Goal: Task Accomplishment & Management: Manage account settings

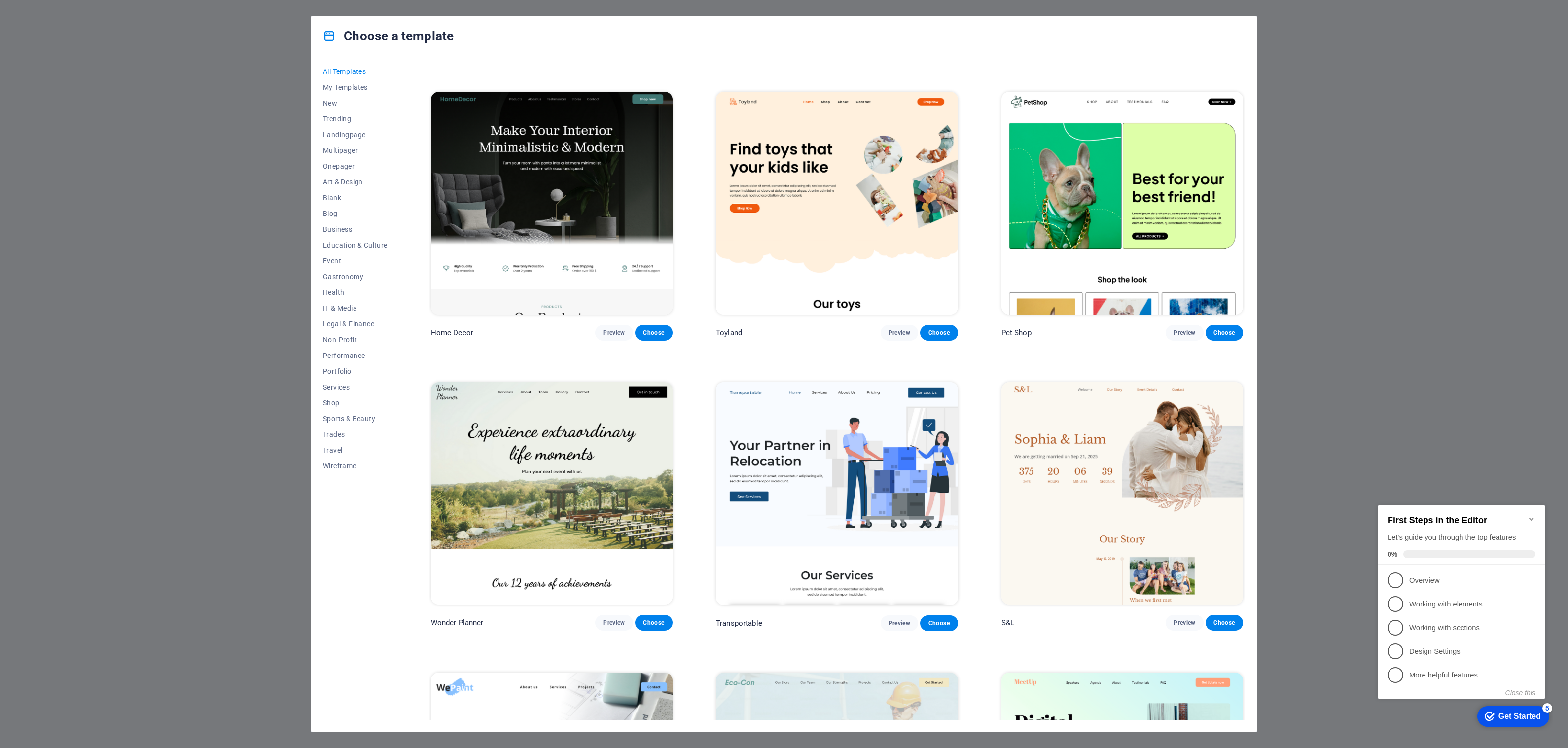
scroll to position [247, 0]
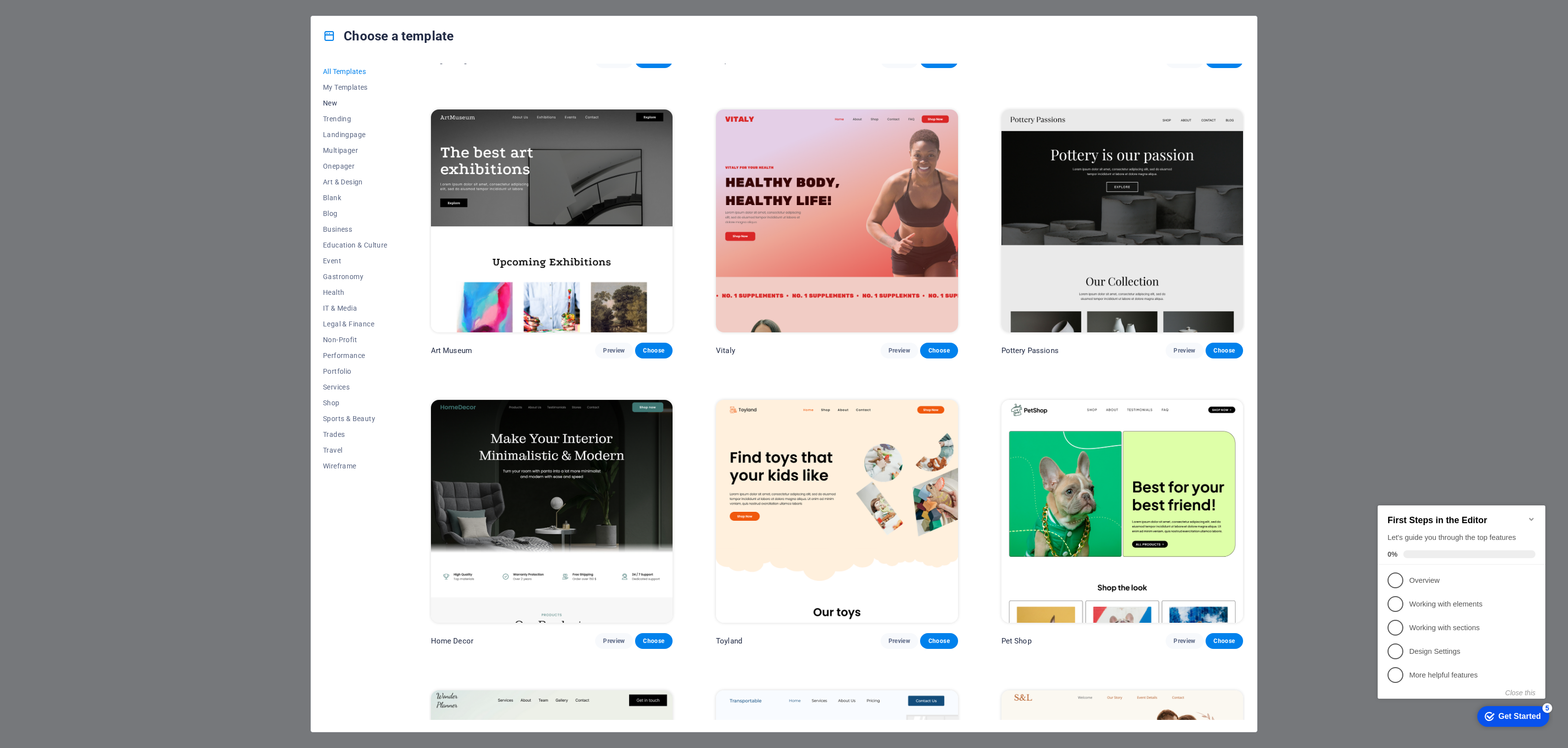
click at [330, 106] on span "New" at bounding box center [355, 103] width 64 height 8
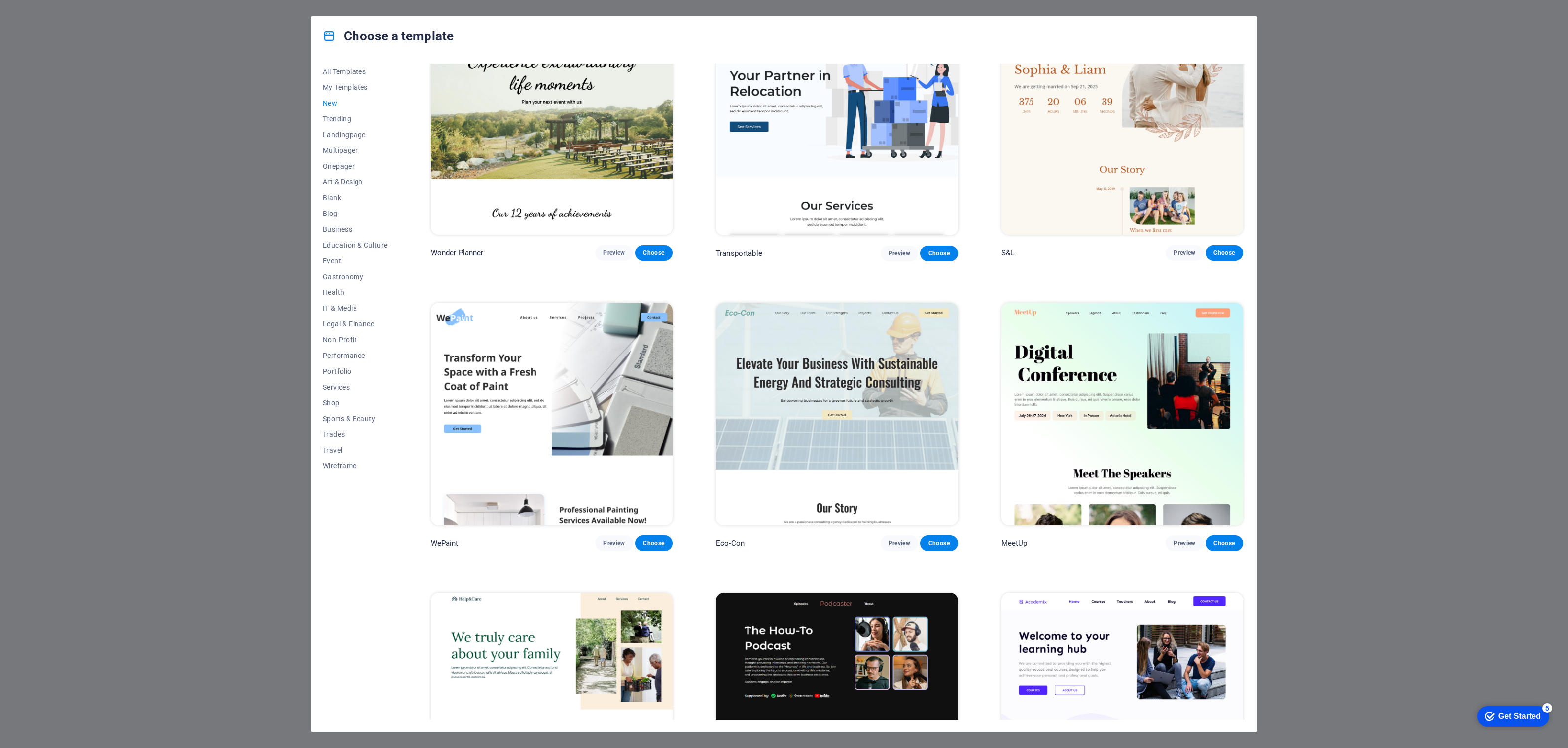
scroll to position [1041, 0]
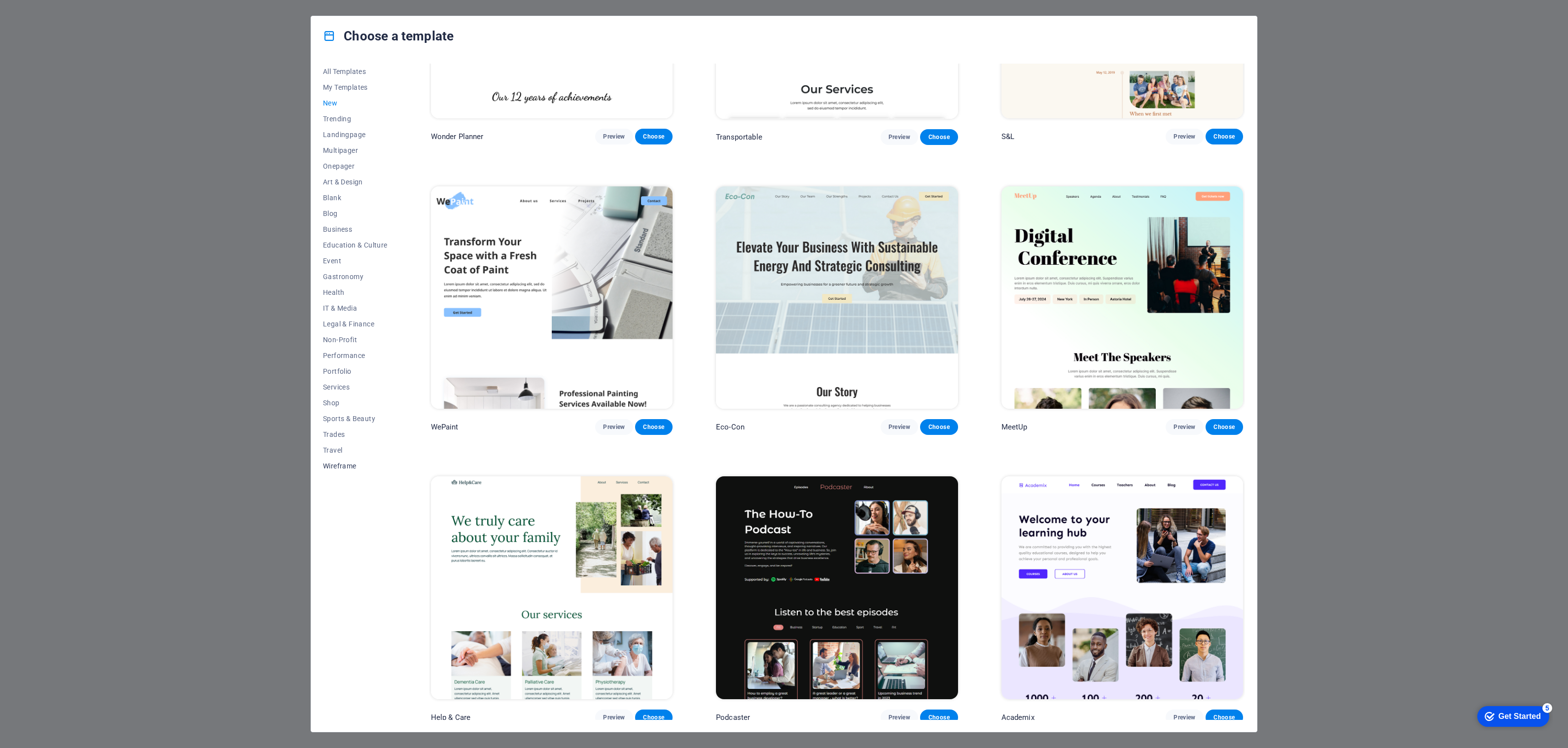
click at [330, 467] on span "Wireframe" at bounding box center [355, 465] width 64 height 8
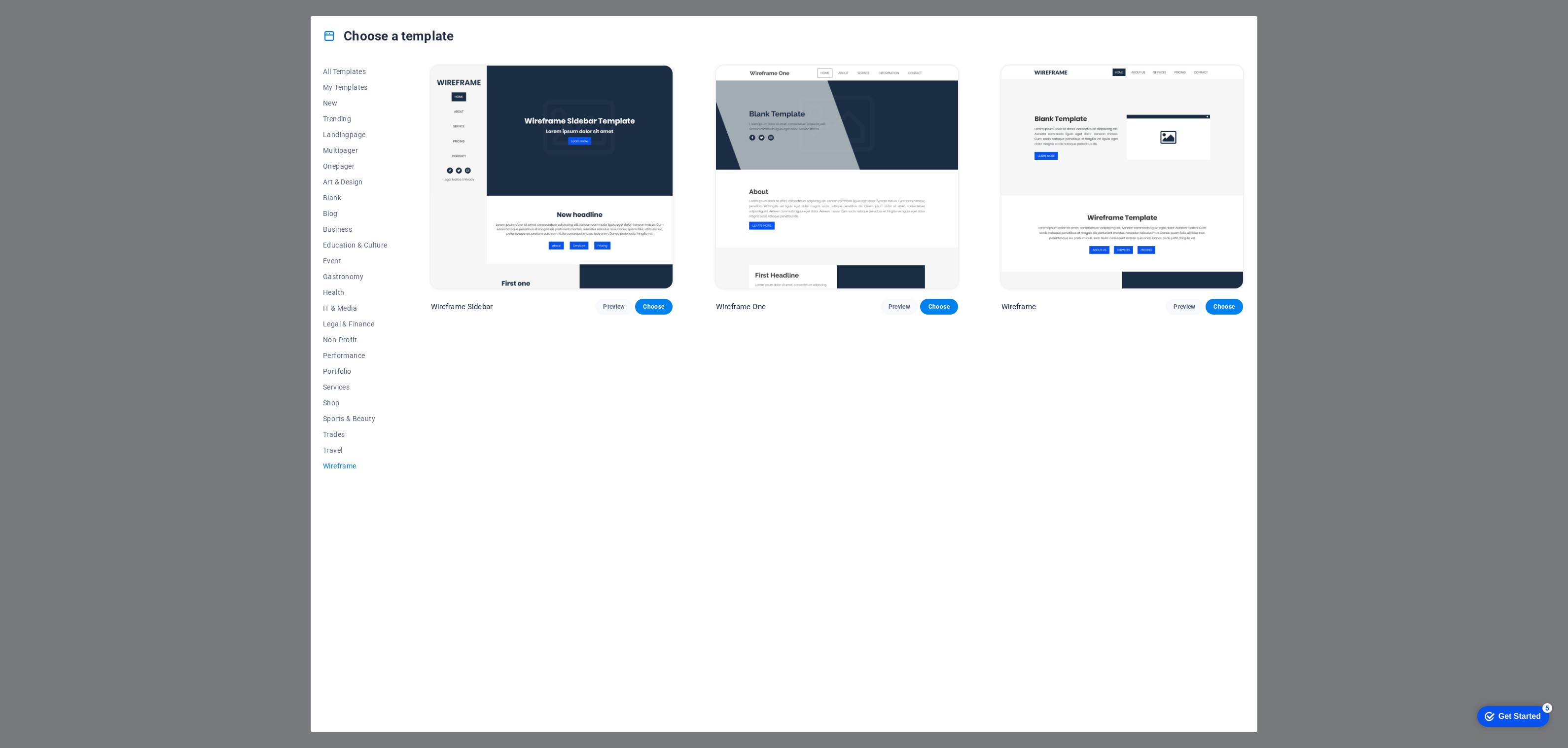
click at [183, 154] on div "Choose a template All Templates My Templates New Trending Landingpage Multipage…" at bounding box center [784, 374] width 1568 height 748
click at [1340, 371] on div "Choose a template All Templates My Templates New Trending Landingpage Multipage…" at bounding box center [784, 374] width 1568 height 748
click at [356, 68] on span "All Templates" at bounding box center [355, 71] width 64 height 8
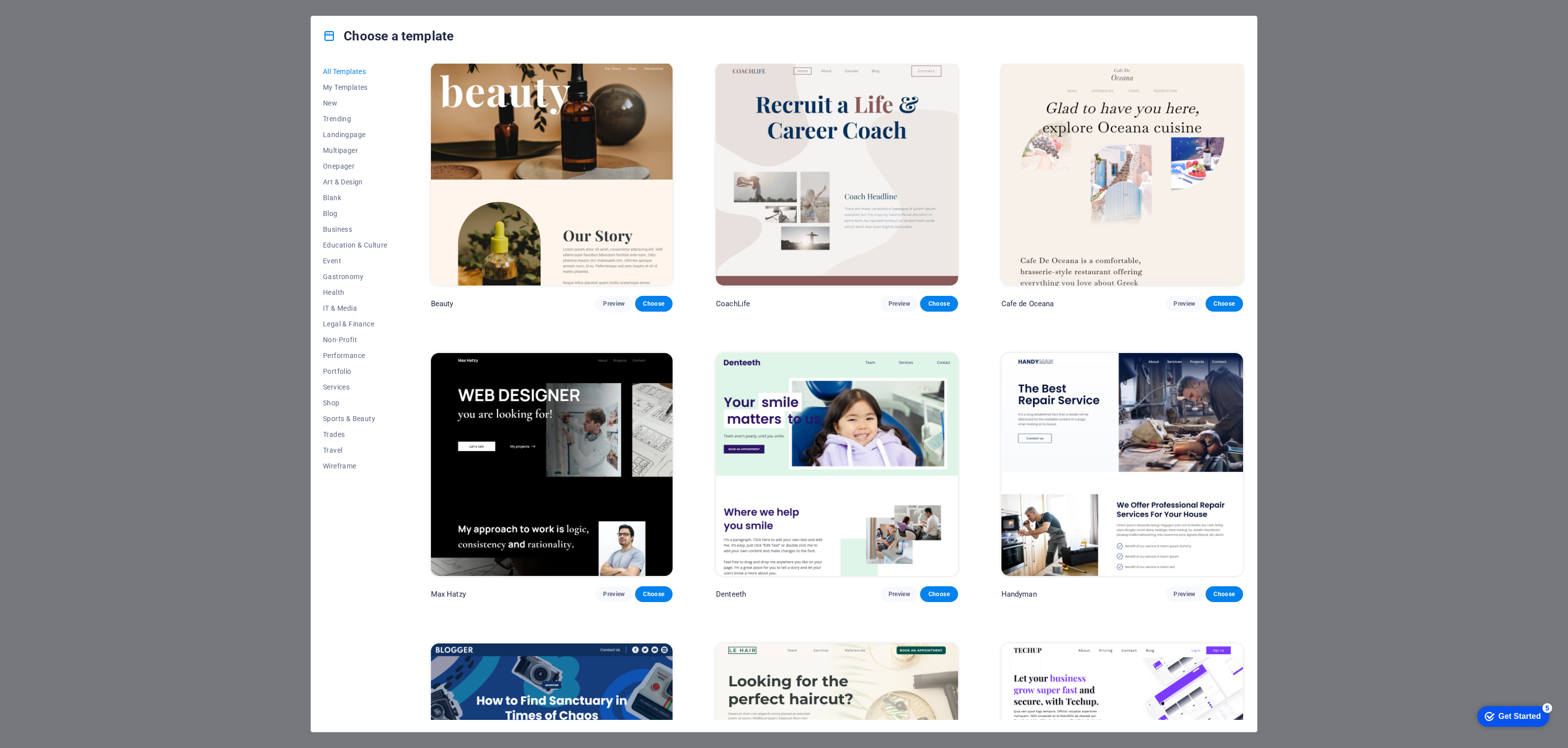
scroll to position [4437, 0]
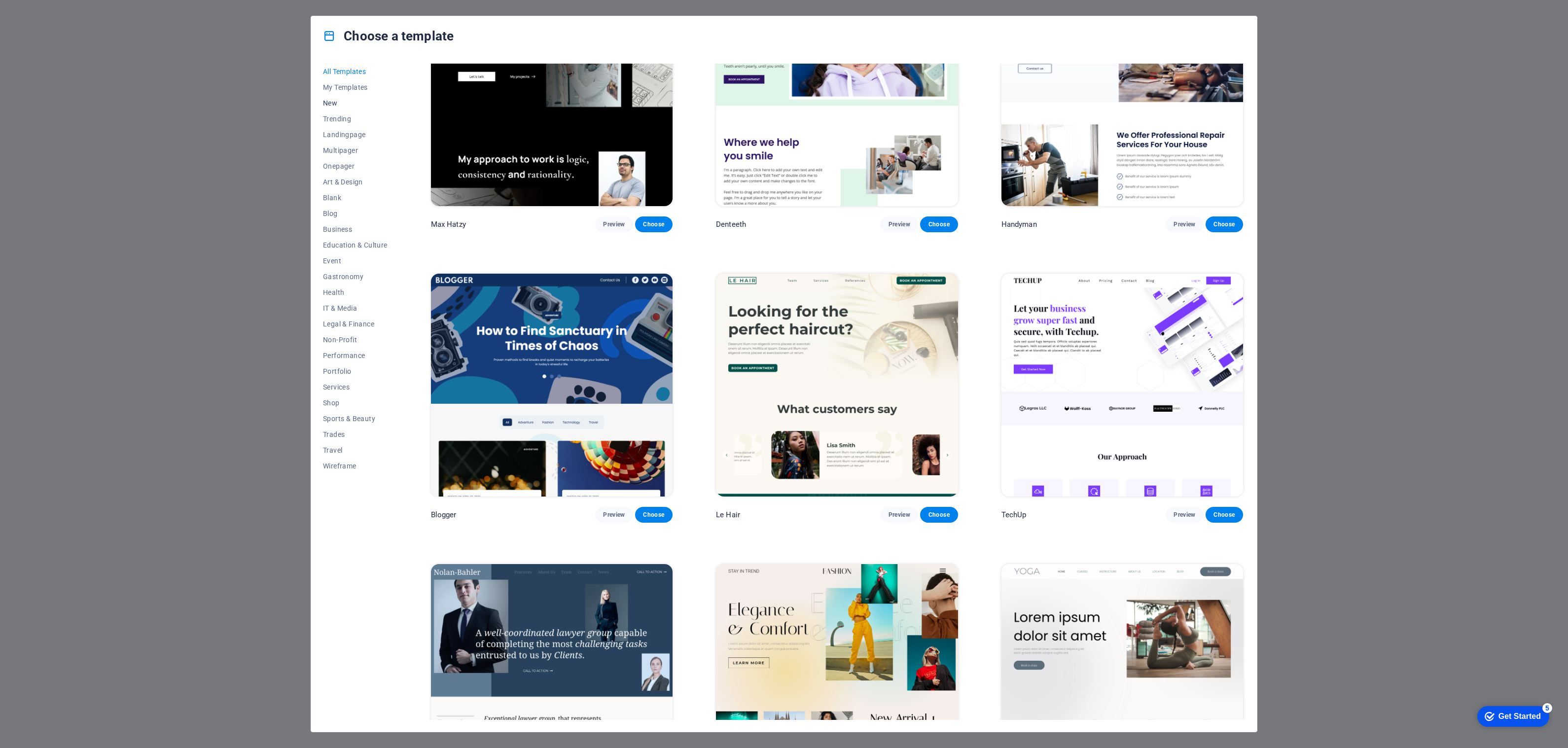
click at [329, 103] on span "New" at bounding box center [355, 103] width 64 height 8
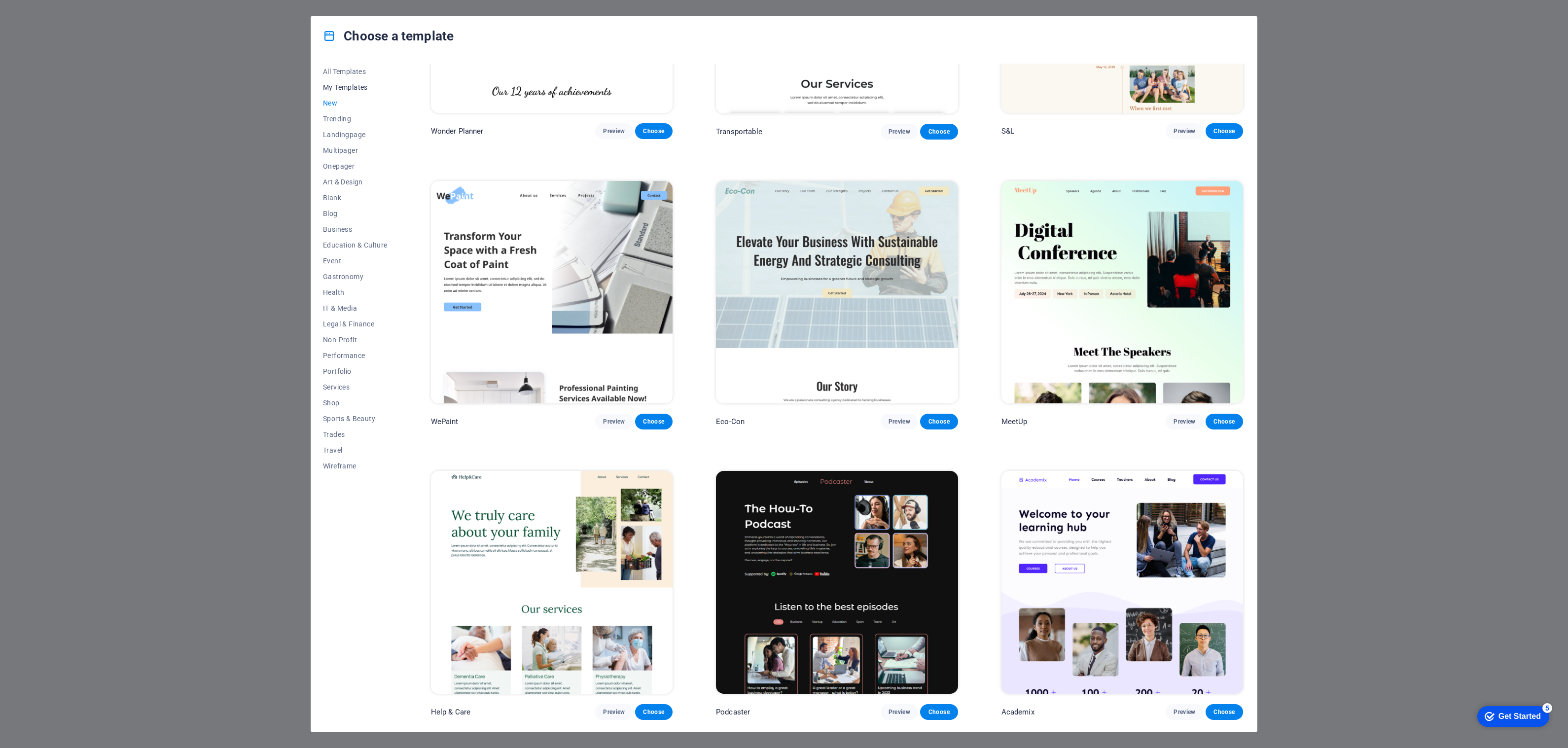
scroll to position [1041, 0]
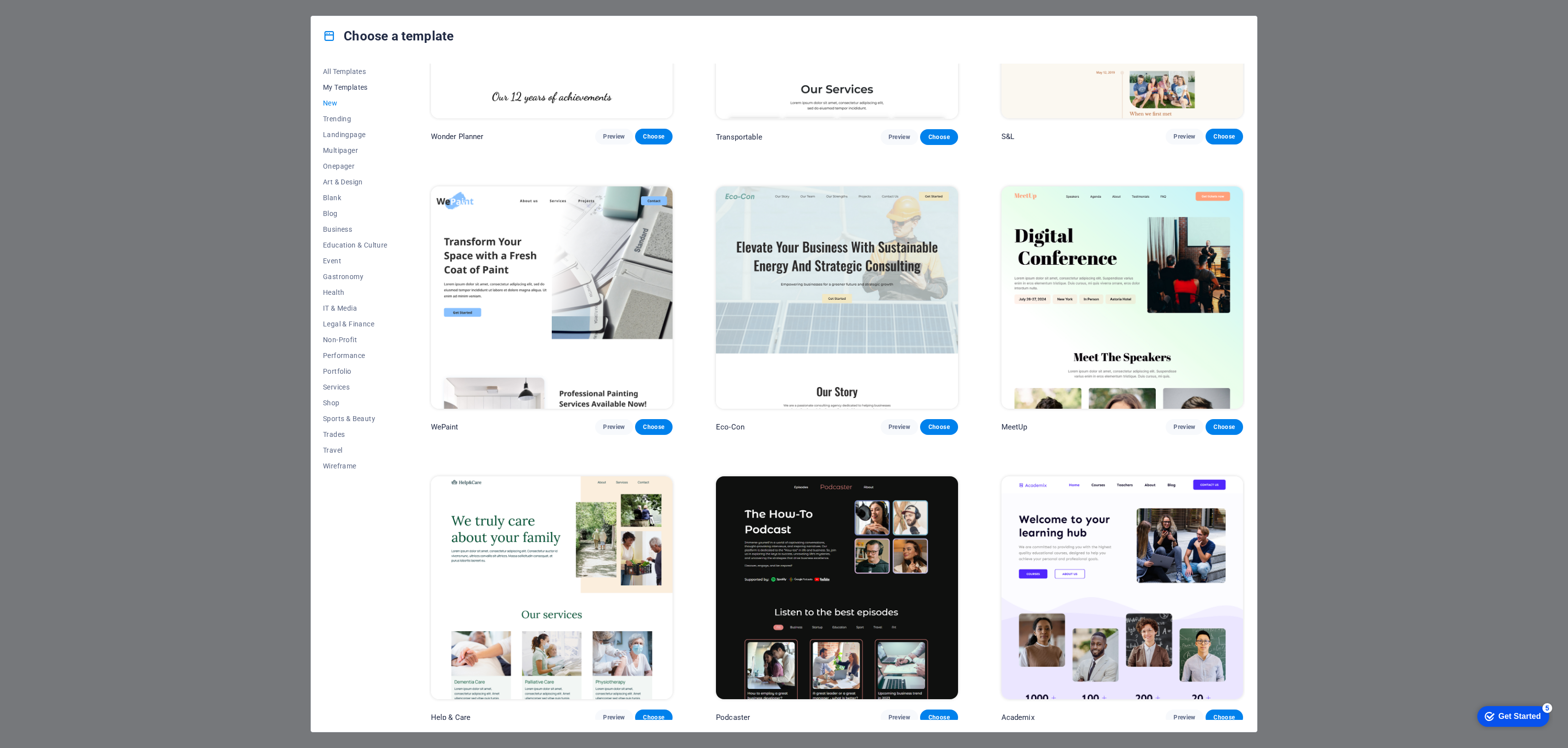
click at [341, 86] on span "My Templates" at bounding box center [355, 86] width 64 height 8
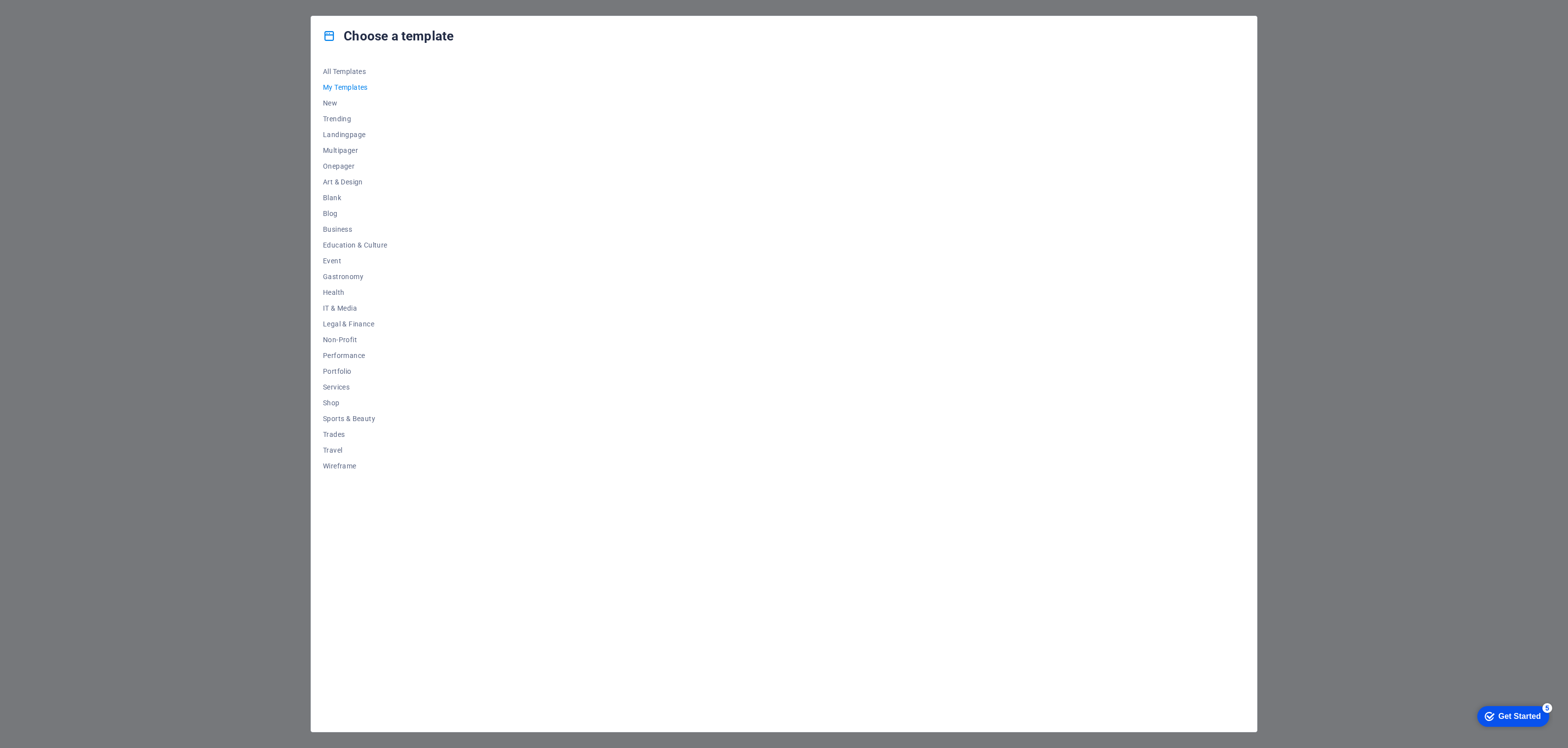
scroll to position [0, 0]
click at [344, 167] on span "Onepager" at bounding box center [355, 165] width 64 height 8
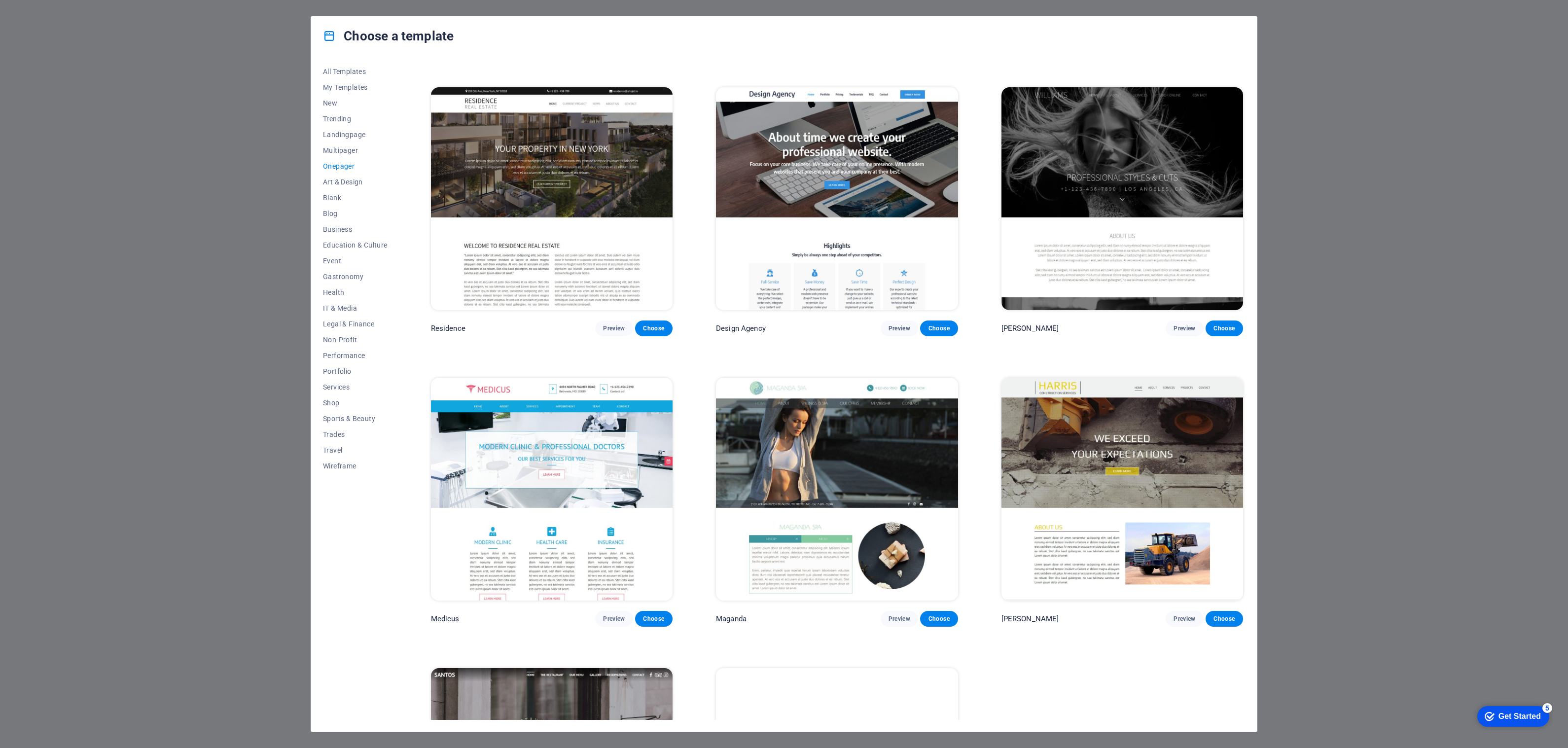
scroll to position [6830, 0]
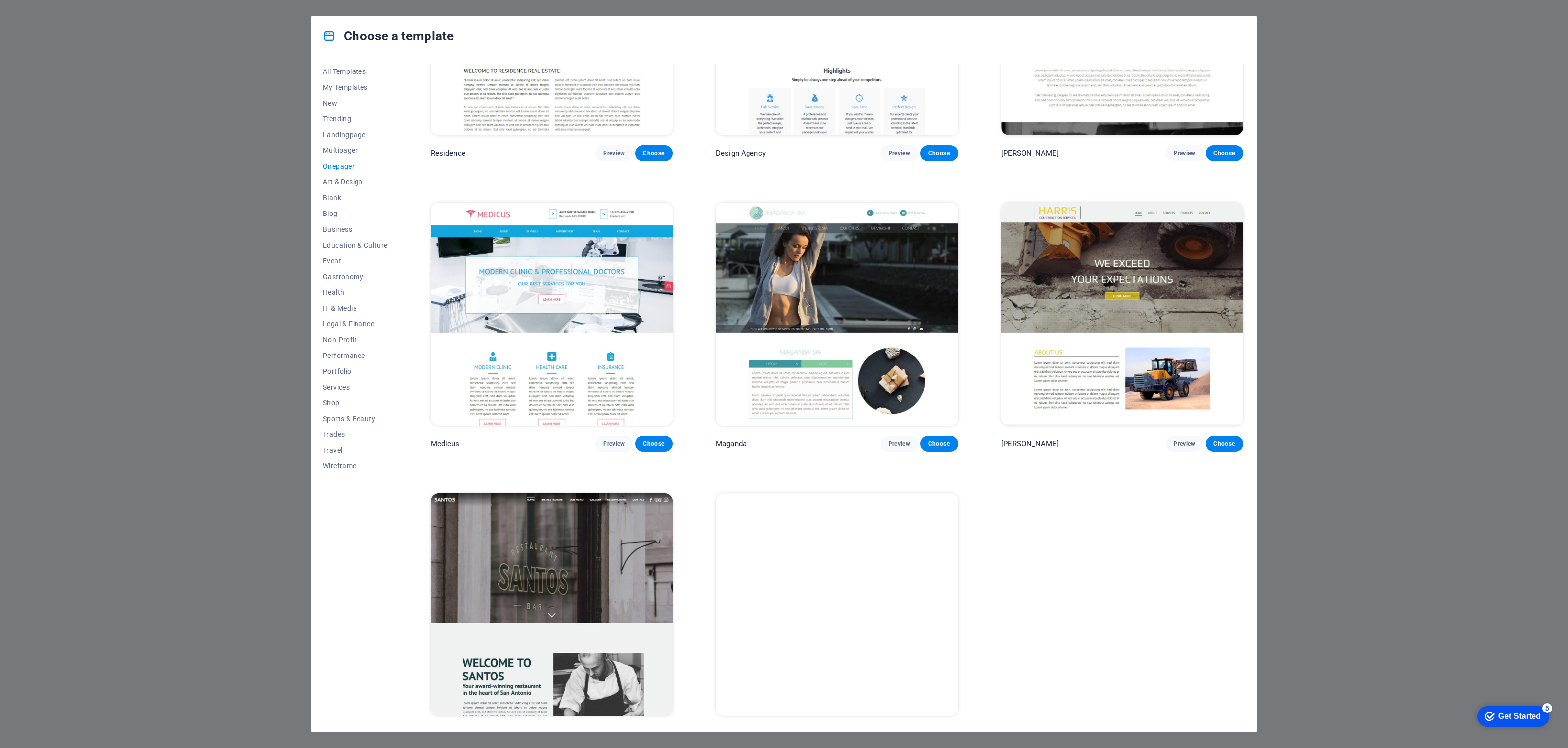
click at [816, 575] on img at bounding box center [836, 604] width 241 height 223
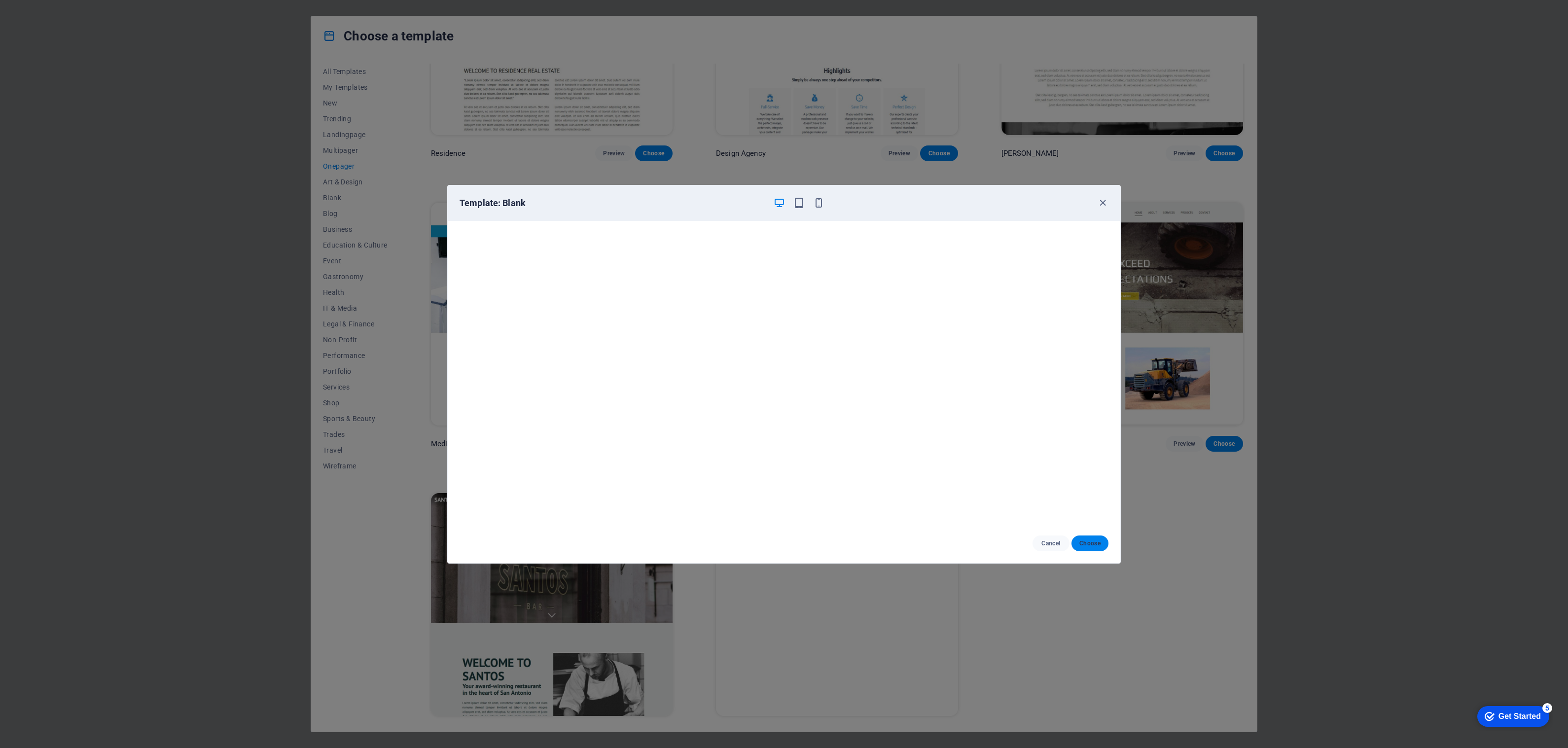
click at [1090, 542] on span "Choose" at bounding box center [1089, 543] width 21 height 8
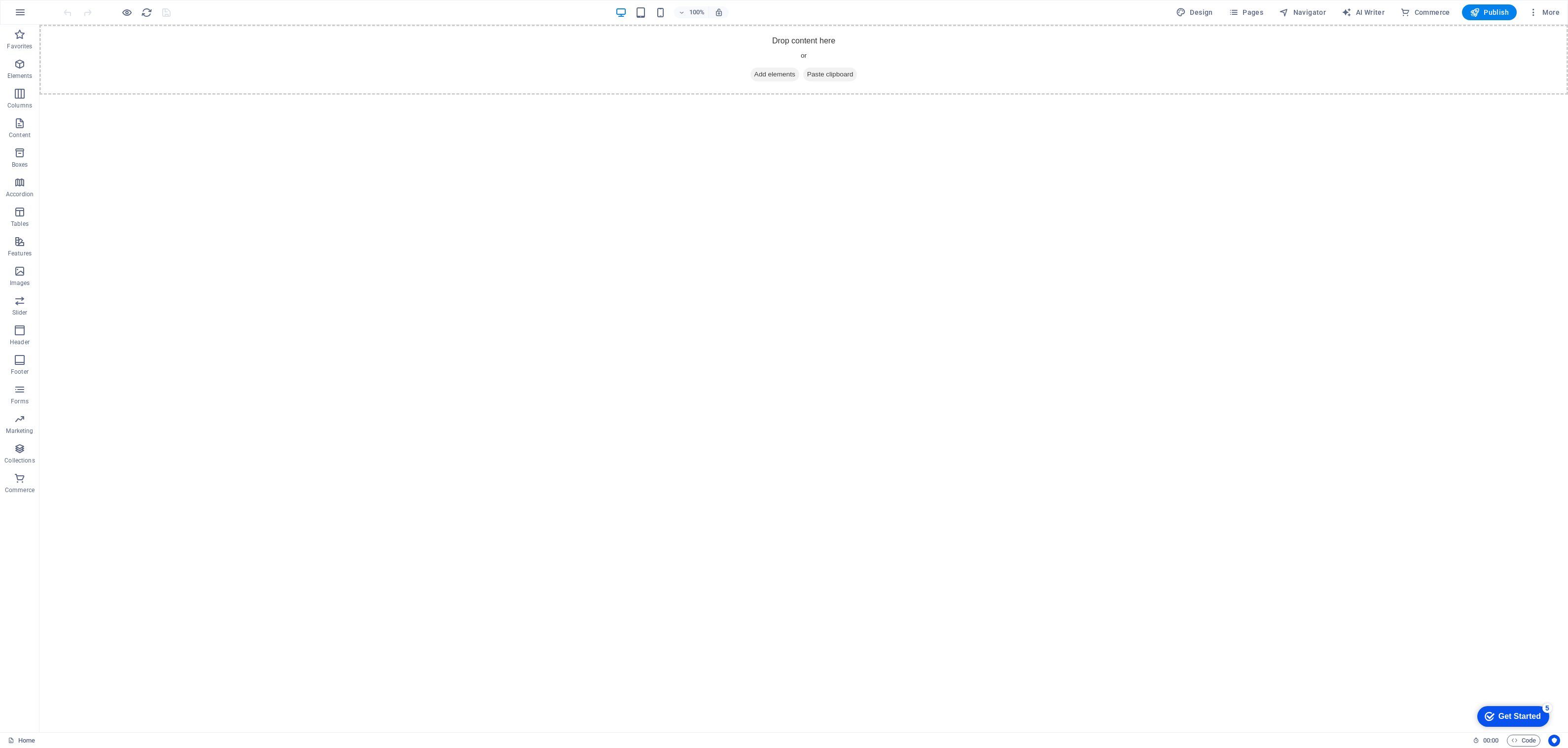
click at [945, 95] on html "Skip to main content Drop content here or Add elements Paste clipboard" at bounding box center [804, 59] width 1528 height 70
click at [19, 11] on icon "button" at bounding box center [20, 13] width 12 height 12
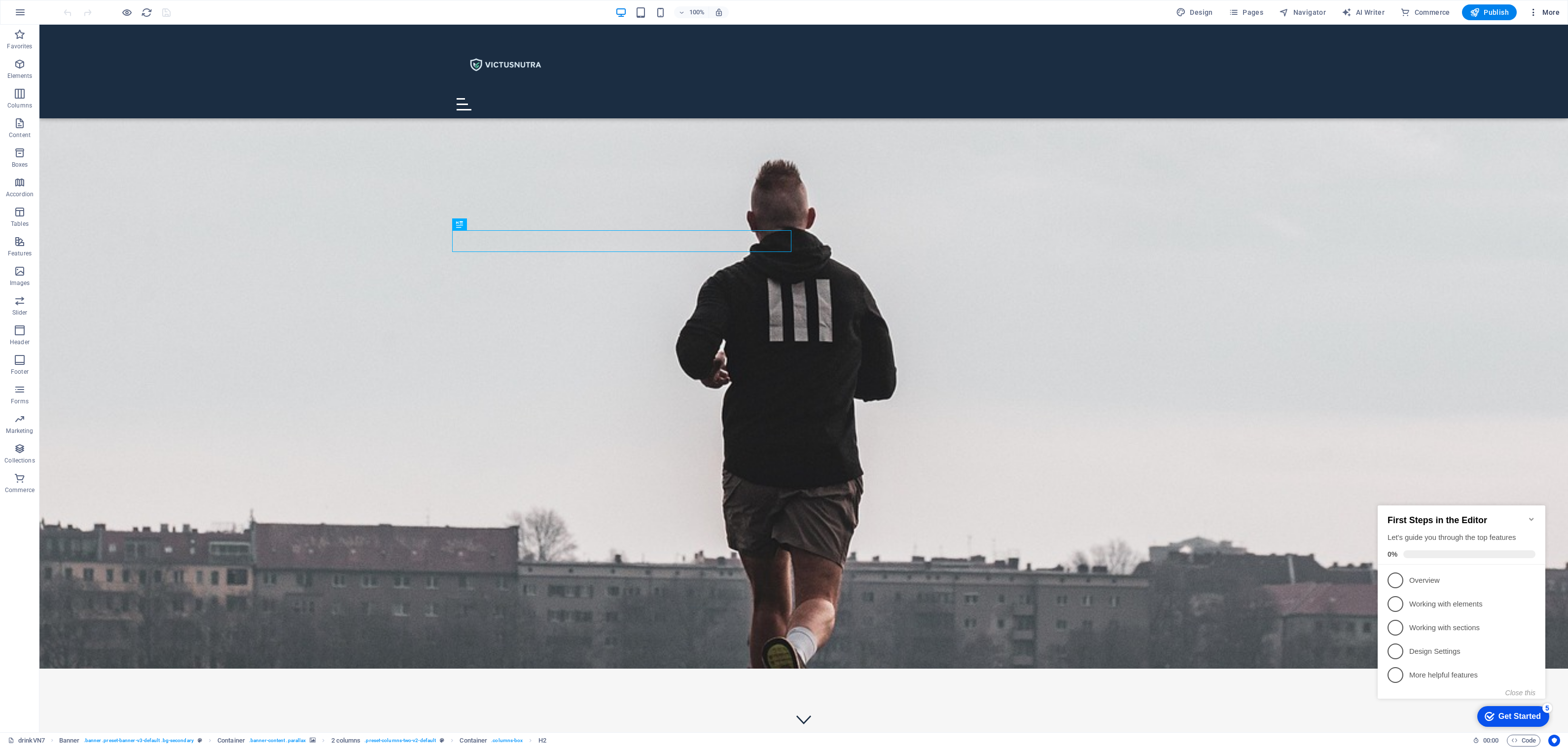
click at [1541, 16] on span "More" at bounding box center [1543, 13] width 31 height 10
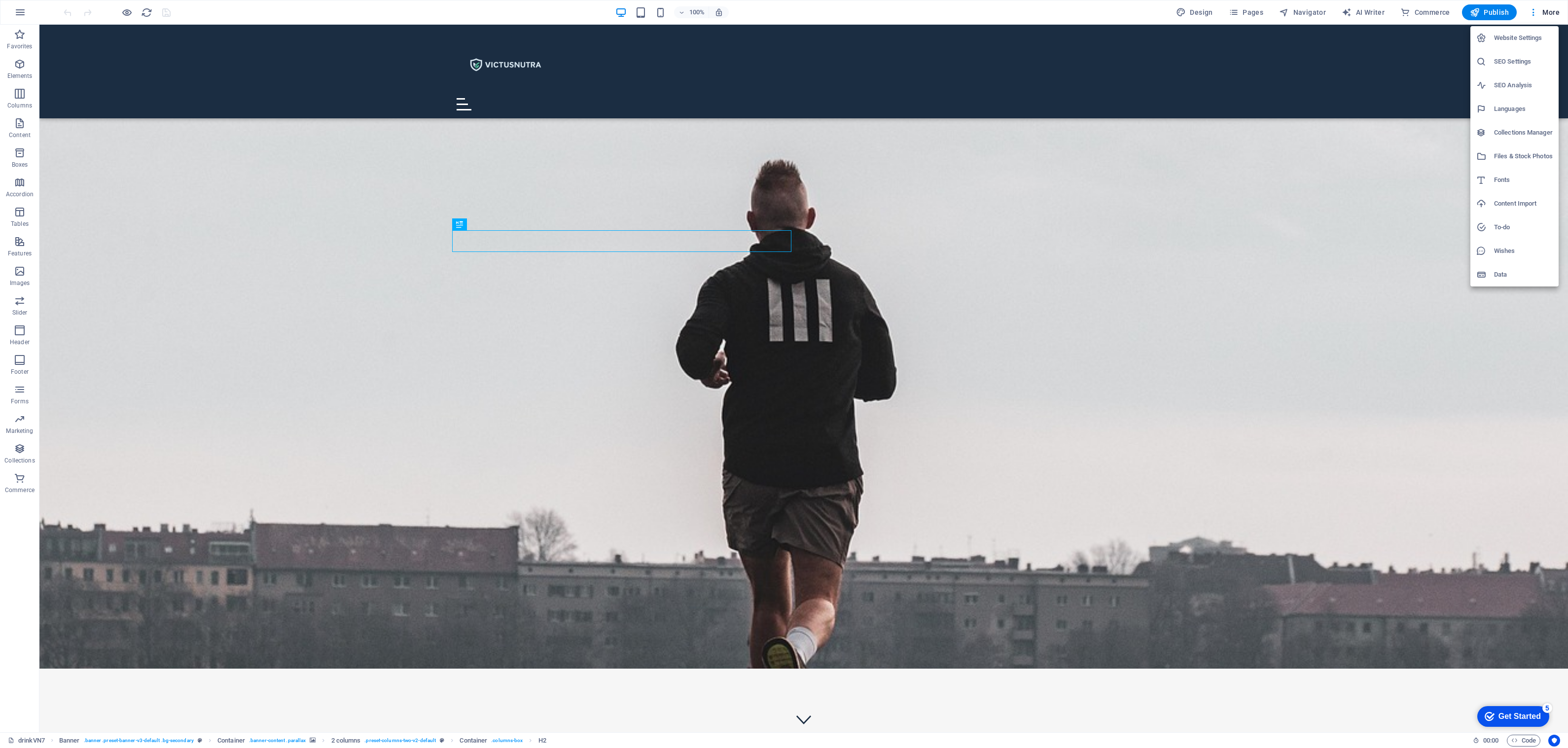
click at [1532, 37] on h6 "Website Settings" at bounding box center [1522, 38] width 58 height 12
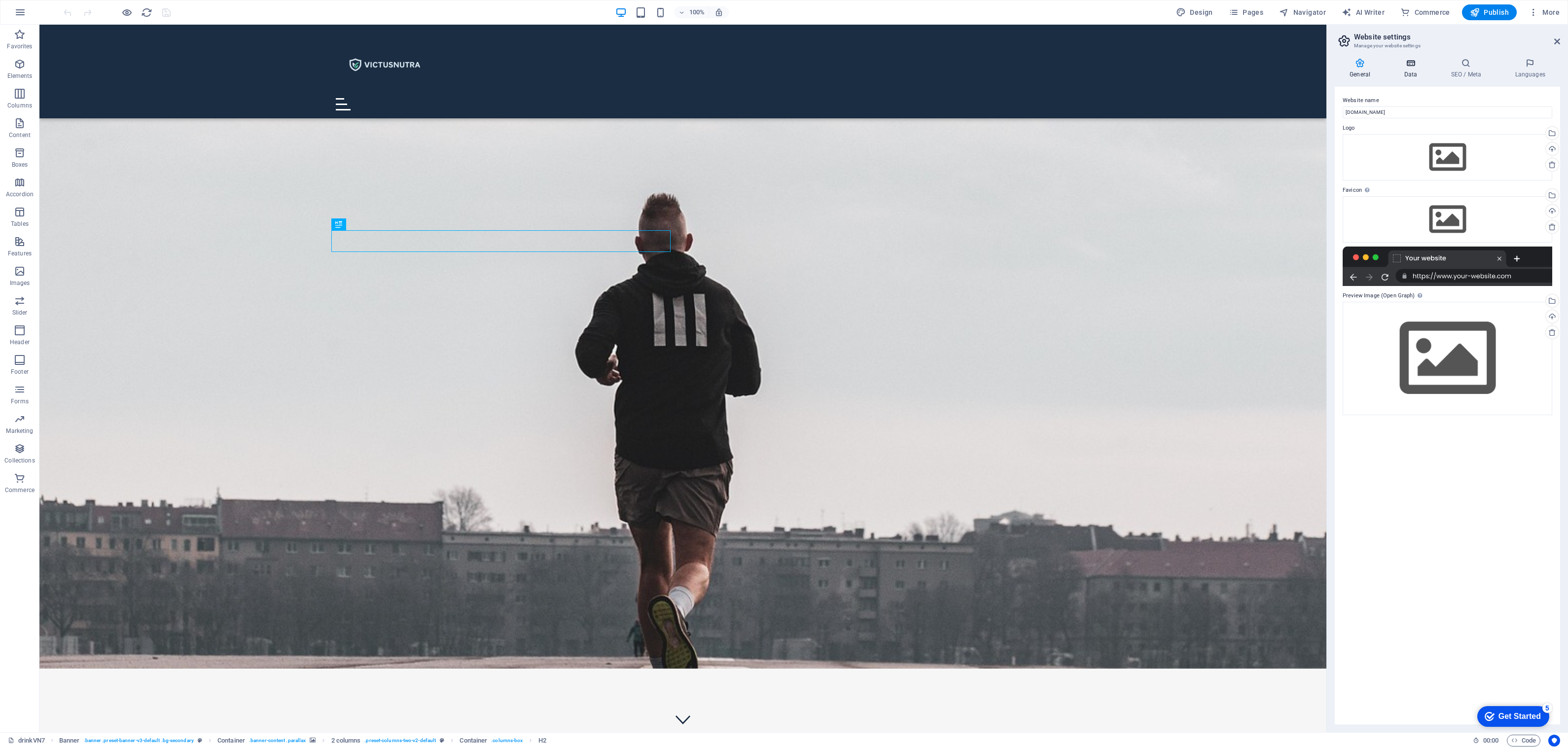
click at [1414, 67] on icon at bounding box center [1410, 64] width 43 height 10
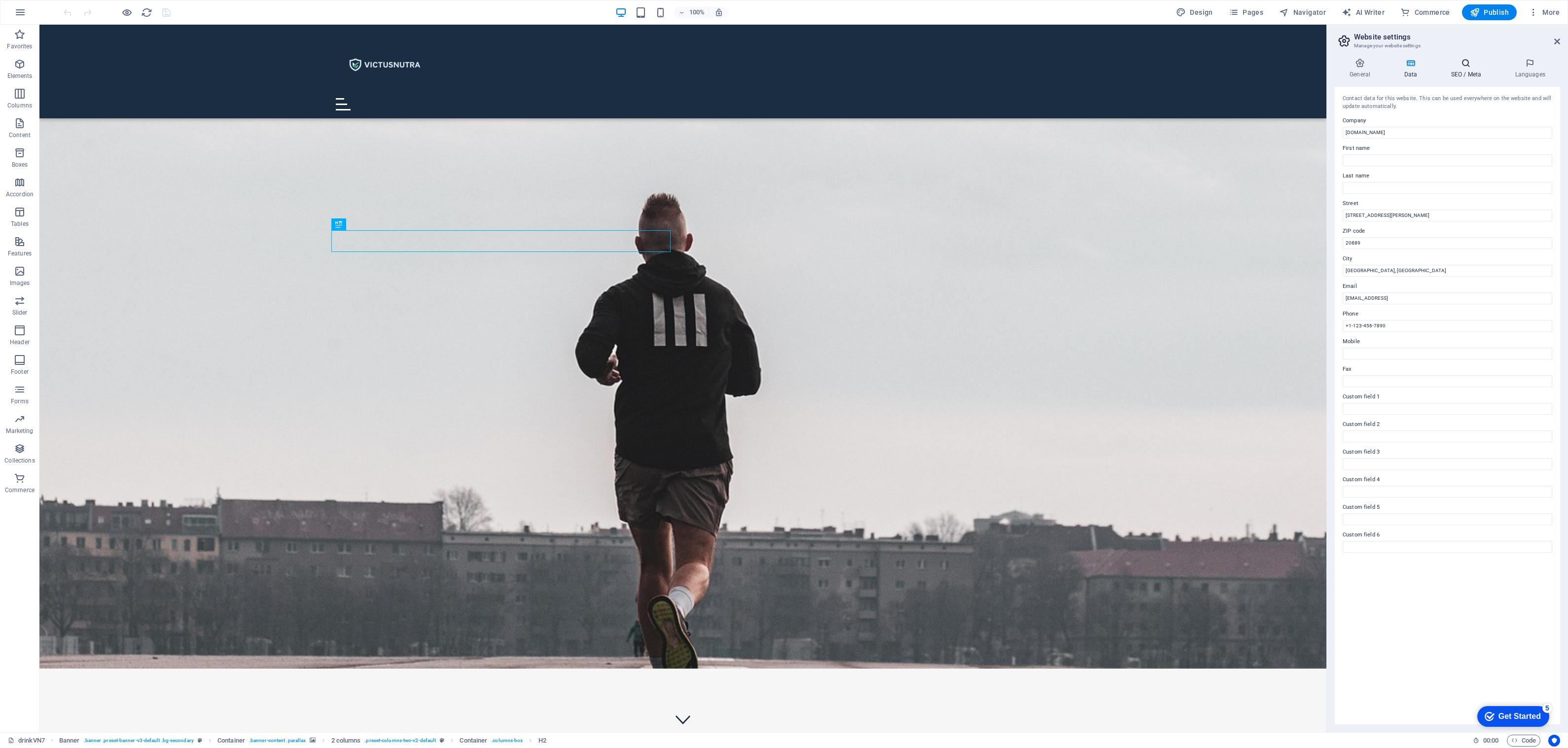
click at [1468, 70] on h4 "SEO / Meta" at bounding box center [1468, 69] width 64 height 20
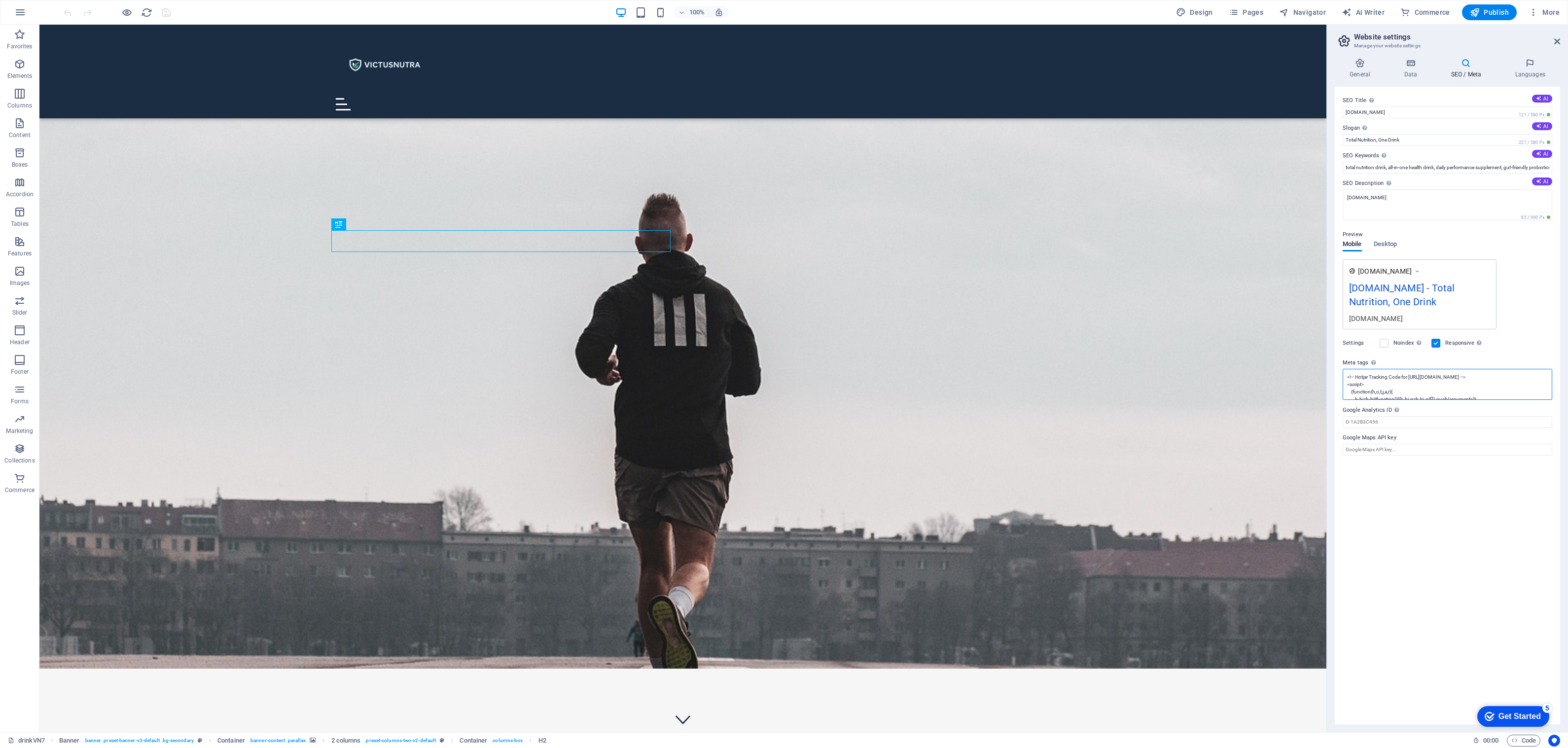
click at [1438, 385] on textarea "<!-- Hotjar Tracking Code for https://www.drinkvn7.com/ --> <script> (function(…" at bounding box center [1447, 384] width 209 height 31
paste textarea "--> <script> (function(h,o,t,j,a,r){ h.hj=h.hj||function(){(h.hj.q=h.hj.q||[]).…"
click at [1432, 583] on div "SEO Title The title of your website - make it something that stands out in sear…" at bounding box center [1447, 405] width 225 height 637
click at [1413, 380] on textarea "<!-- Hotjar Tracking Code for [URL][DOMAIN_NAME] --> <script> (function(h,o,t,j…" at bounding box center [1447, 384] width 209 height 31
paste textarea "--> <script> (function(h,o,t,j,a,r){ h.hj=h.hj||function(){(h.hj.q=h.hj.q||[]).…"
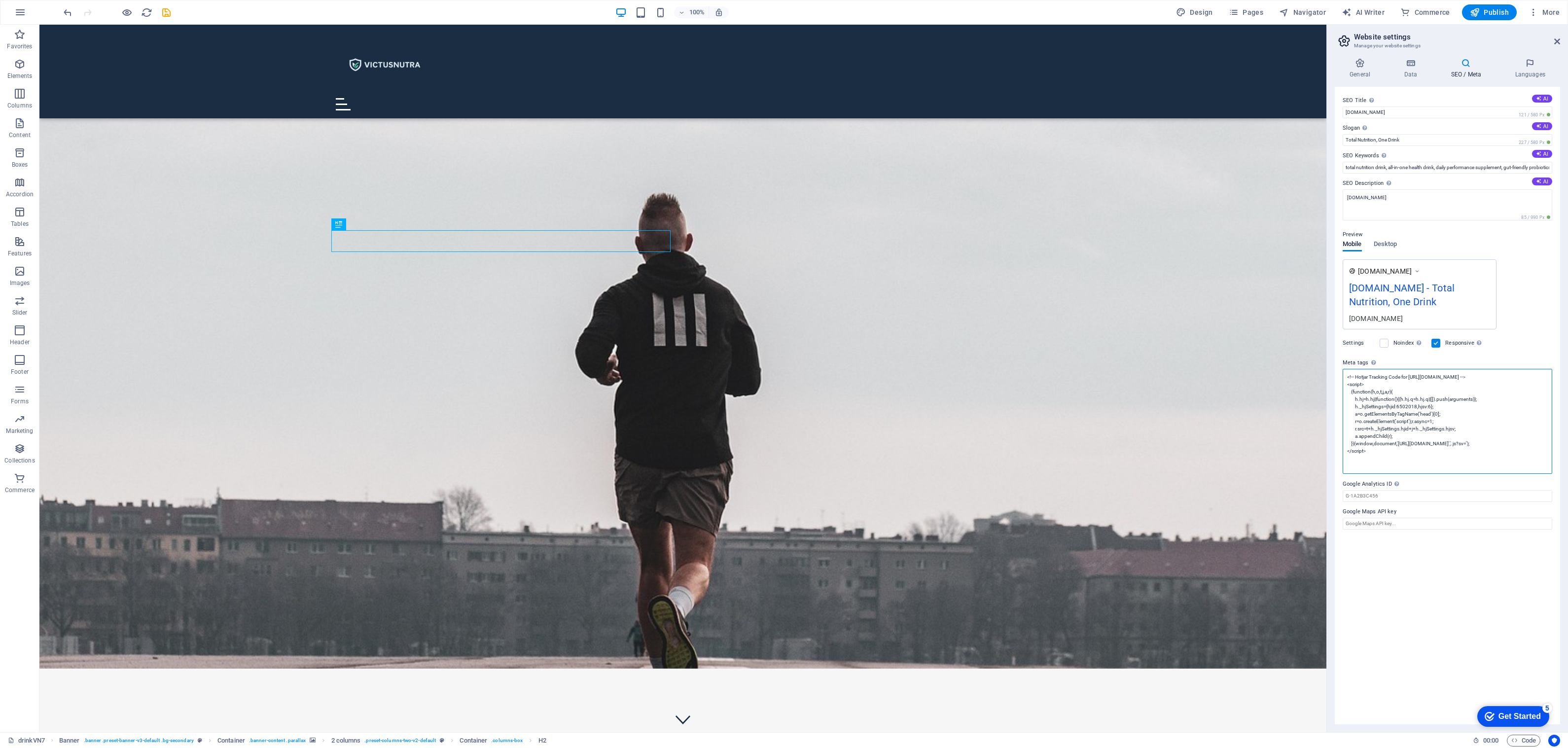
type textarea "<!-- Hotjar Tracking Code for [URL][DOMAIN_NAME] --> <script> (function(h,o,t,j…"
click at [1421, 432] on textarea "<!-- Hotjar Tracking Code for [URL][DOMAIN_NAME] --> <script> (function(h,o,t,j…" at bounding box center [1447, 421] width 209 height 105
click at [1554, 42] on icon at bounding box center [1556, 41] width 6 height 8
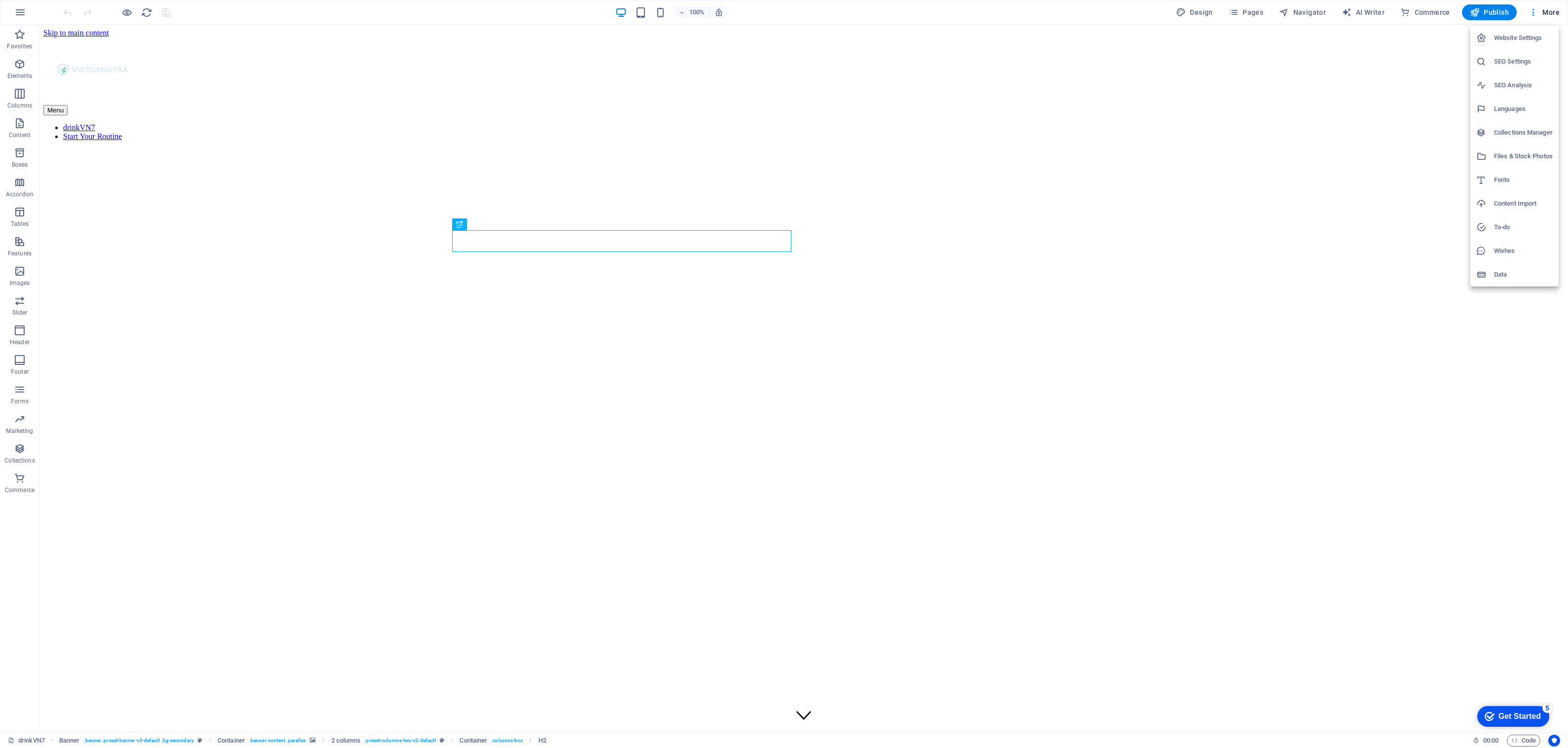
click at [1506, 44] on li "Website Settings" at bounding box center [1514, 38] width 88 height 24
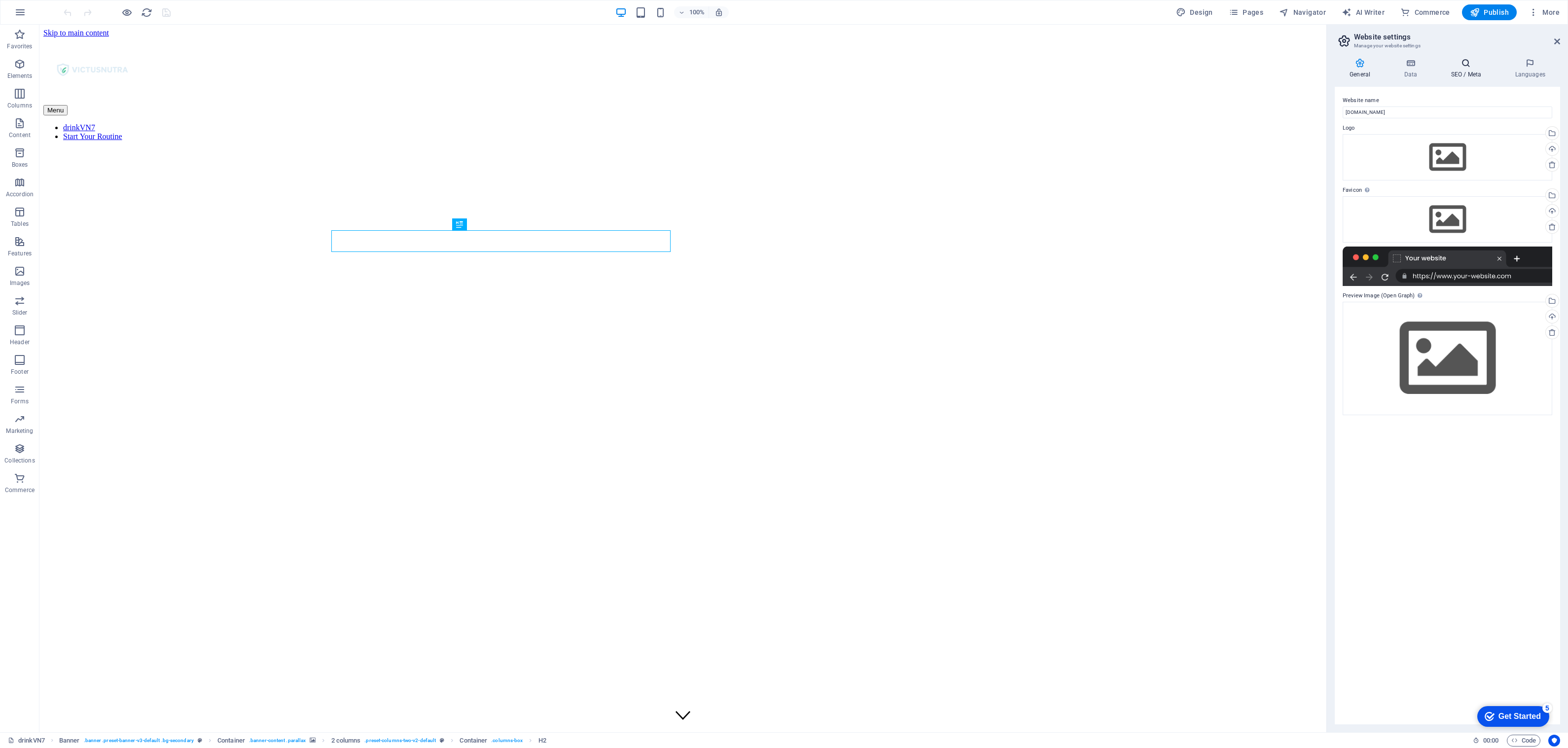
click at [1458, 65] on icon at bounding box center [1465, 64] width 60 height 10
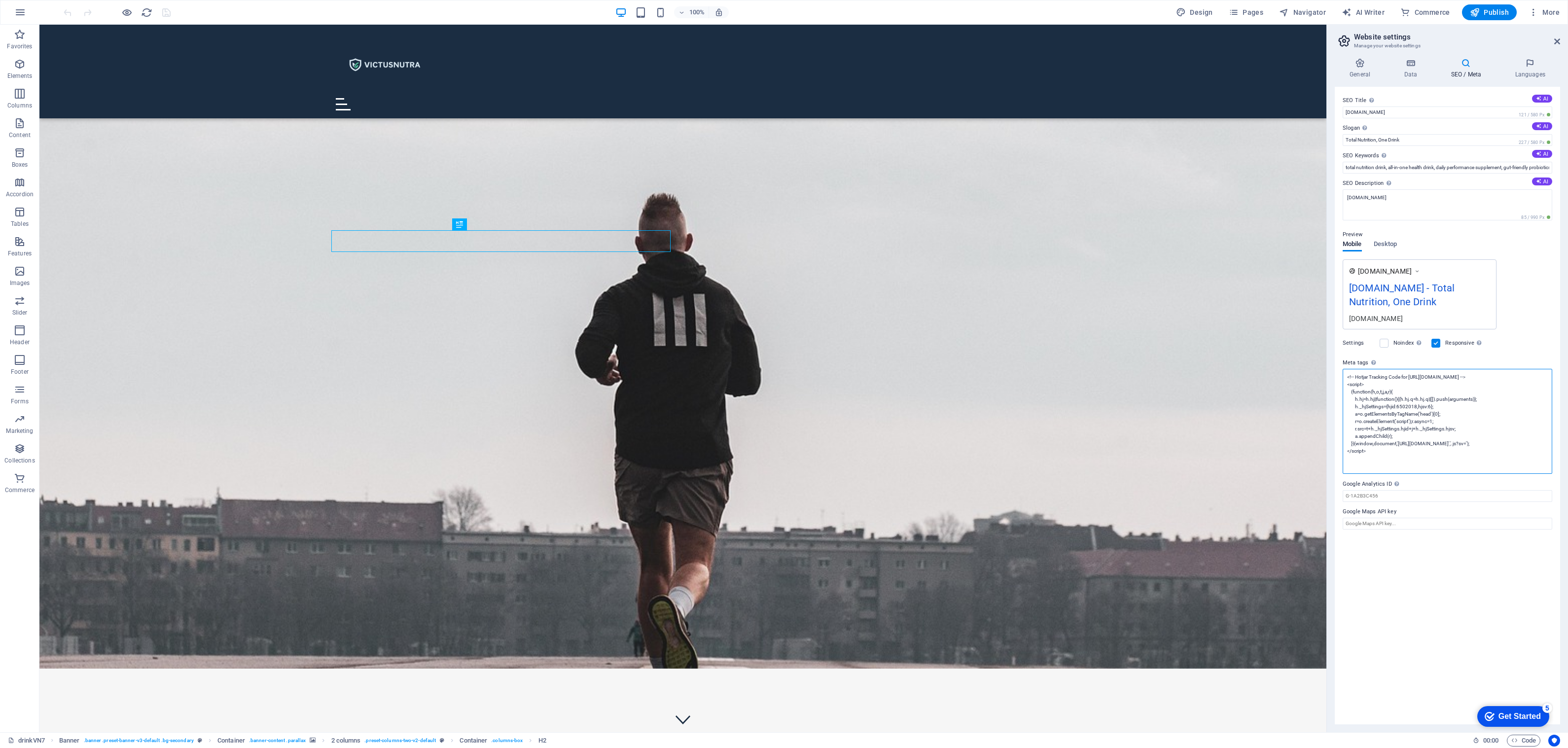
click at [1423, 393] on textarea "<!-- Hotjar Tracking Code for [URL][DOMAIN_NAME] --> <script> (function(h,o,t,j…" at bounding box center [1447, 421] width 209 height 105
click at [1438, 579] on div "SEO Title The title of your website - make it something that stands out in sear…" at bounding box center [1447, 405] width 225 height 637
click at [1447, 393] on textarea "<!-- Hotjar Tracking Code for [URL][DOMAIN_NAME] --> <script> (function(h,o,t,j…" at bounding box center [1447, 421] width 209 height 105
click at [1487, 14] on span "Publish" at bounding box center [1489, 13] width 39 height 10
